Goal: Check status: Check status

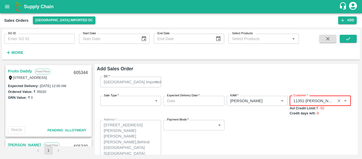
scroll to position [4, 0]
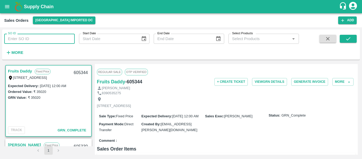
click at [46, 39] on input "SO ID" at bounding box center [39, 39] width 70 height 10
type input "604333"
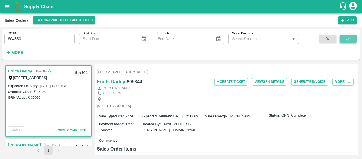
click at [344, 40] on button "submit" at bounding box center [348, 39] width 17 height 8
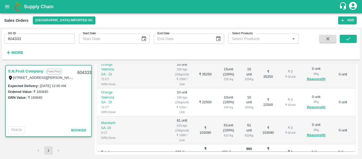
scroll to position [4, 0]
